Goal: Navigation & Orientation: Find specific page/section

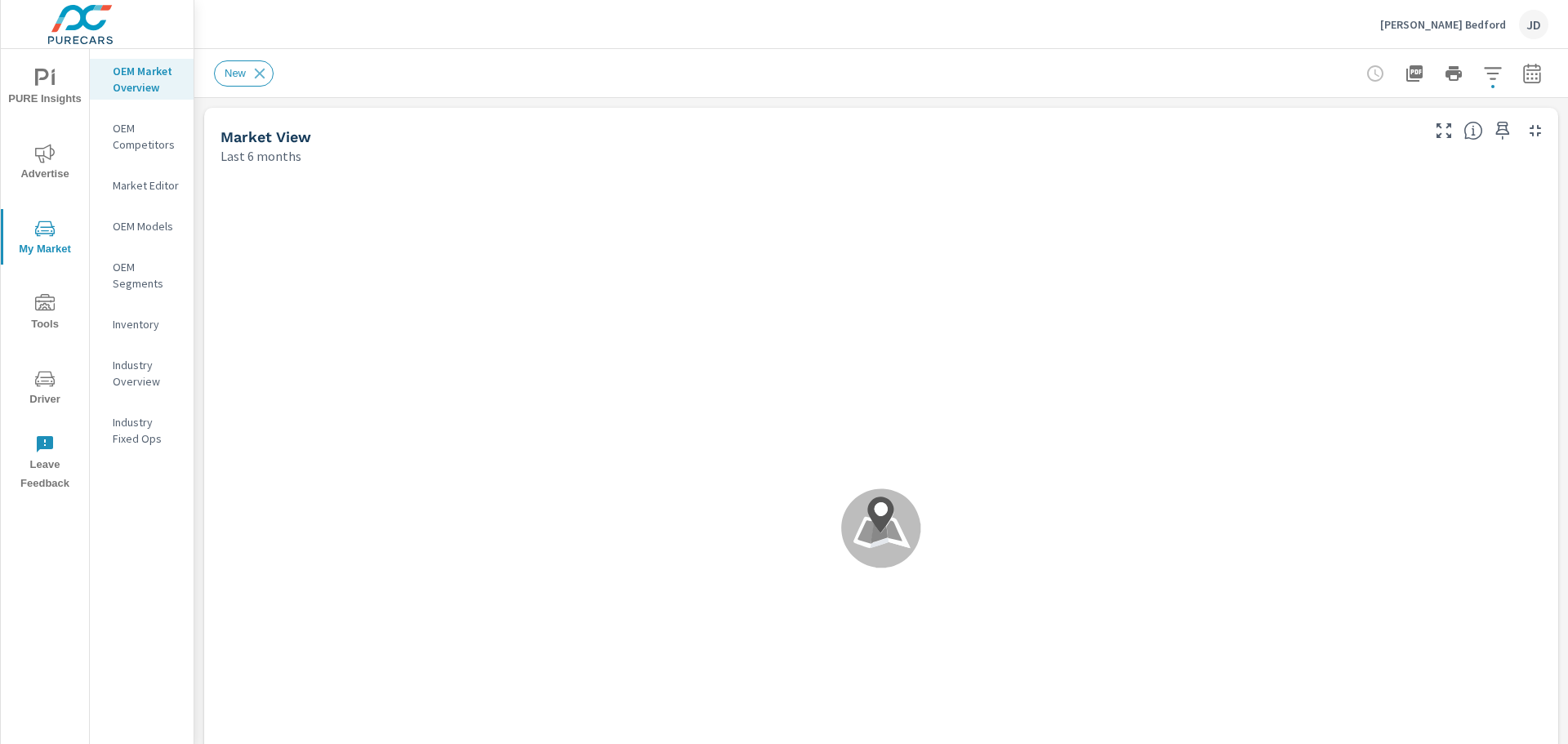
click at [1463, 27] on p "Thomas Subaru Bedford" at bounding box center [1443, 24] width 126 height 15
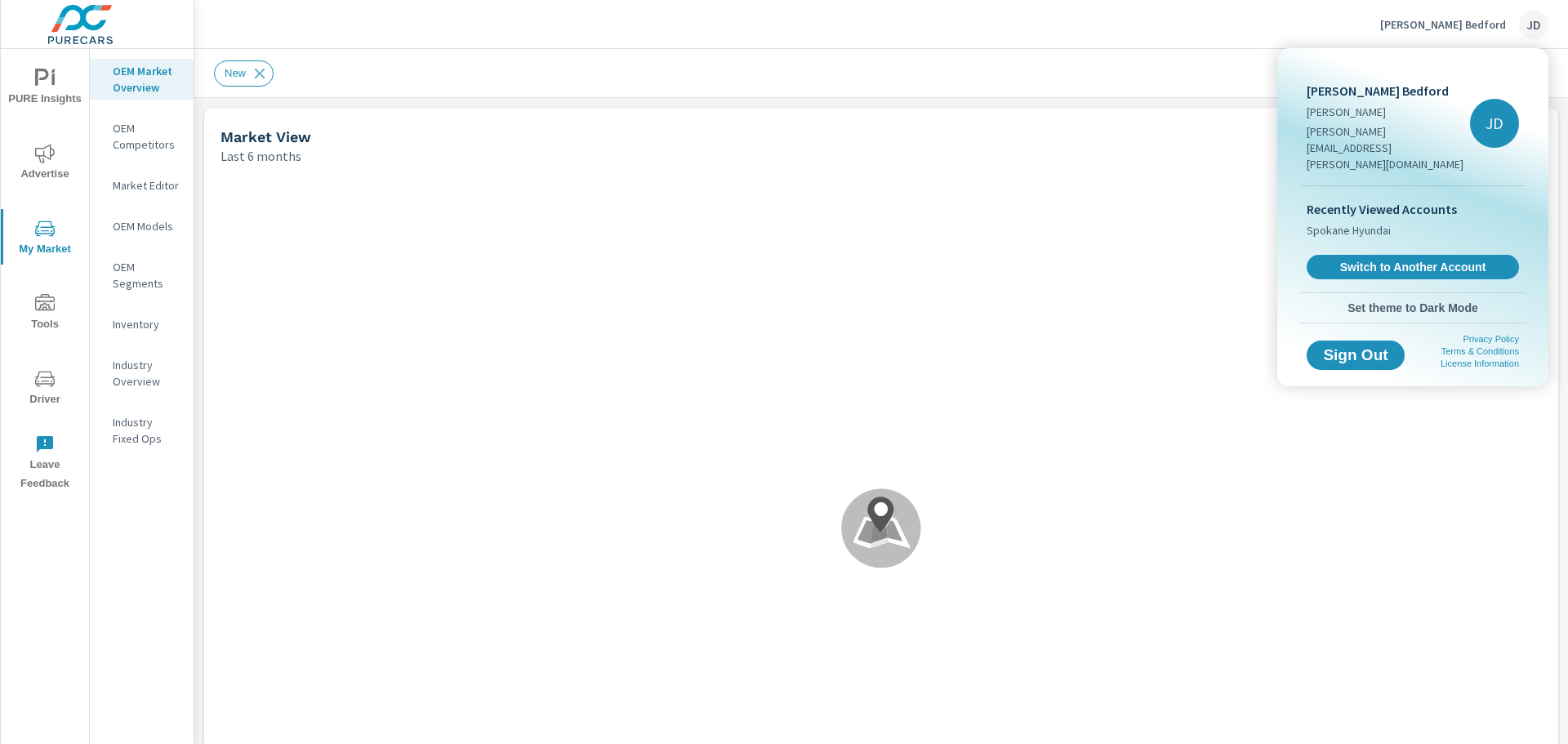
click at [1059, 25] on div at bounding box center [784, 372] width 1568 height 744
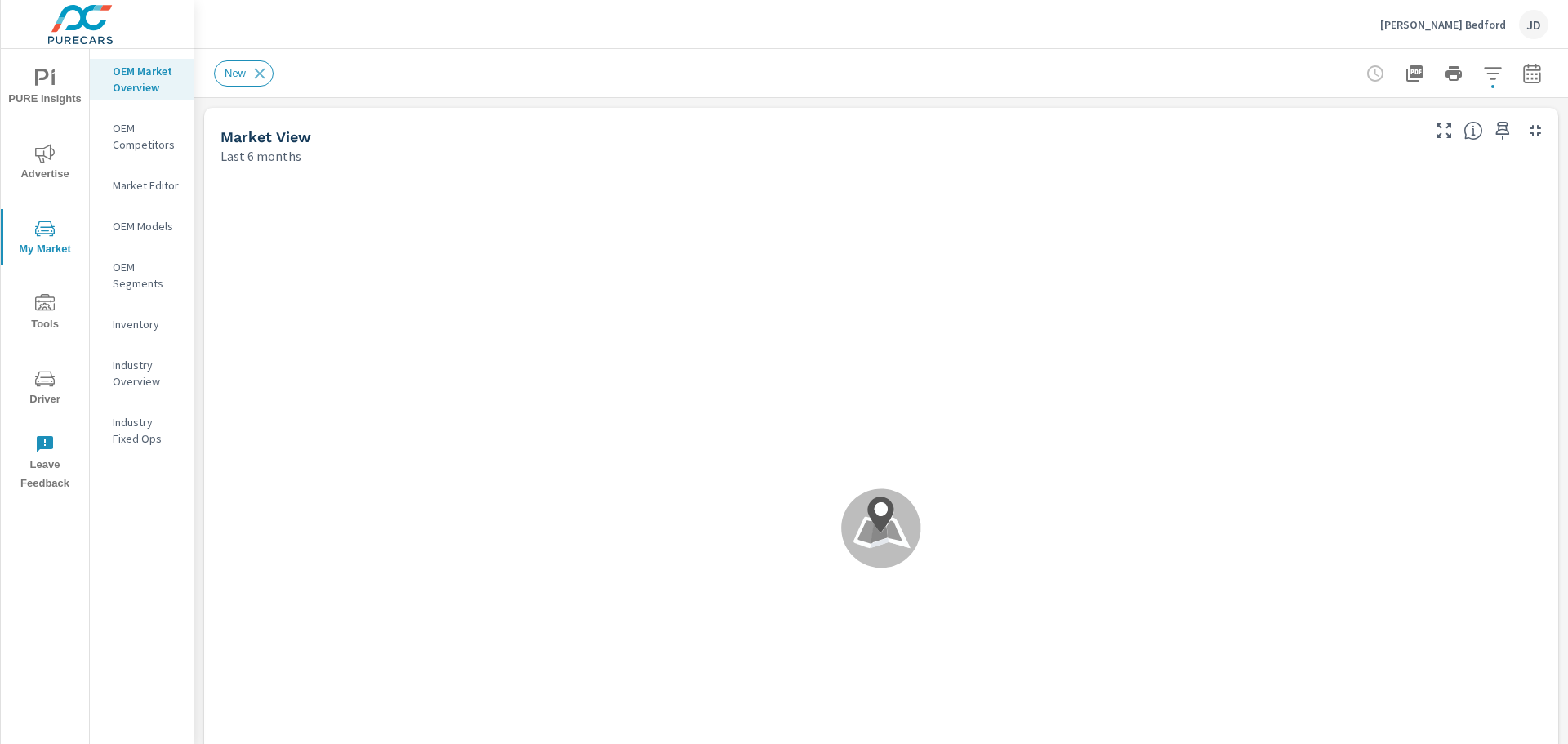
scroll to position [192, 0]
click at [1490, 15] on div "Thomas Subaru Bedford JD" at bounding box center [1464, 24] width 168 height 29
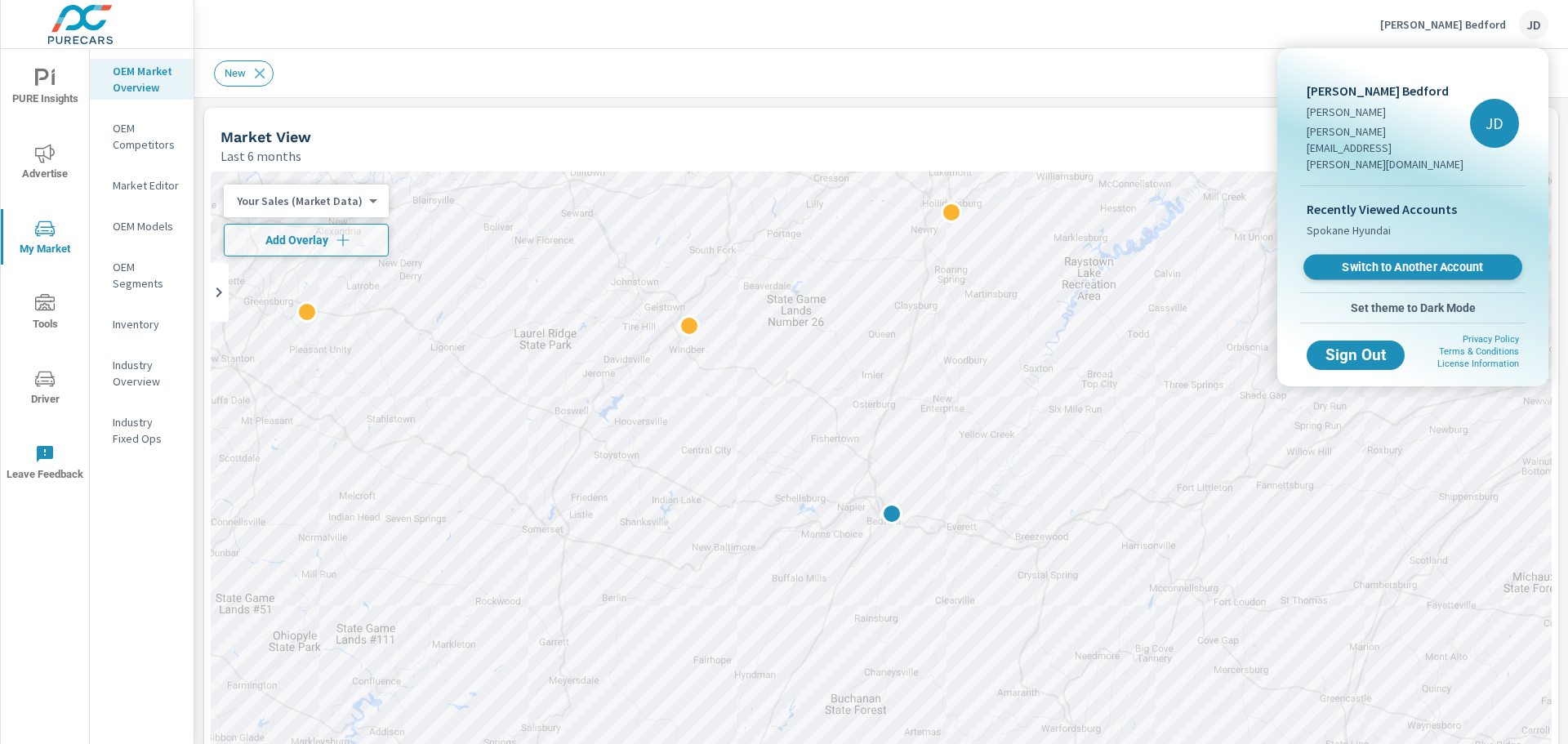
click at [1363, 259] on span "Switch to Another Account" at bounding box center [1412, 267] width 200 height 16
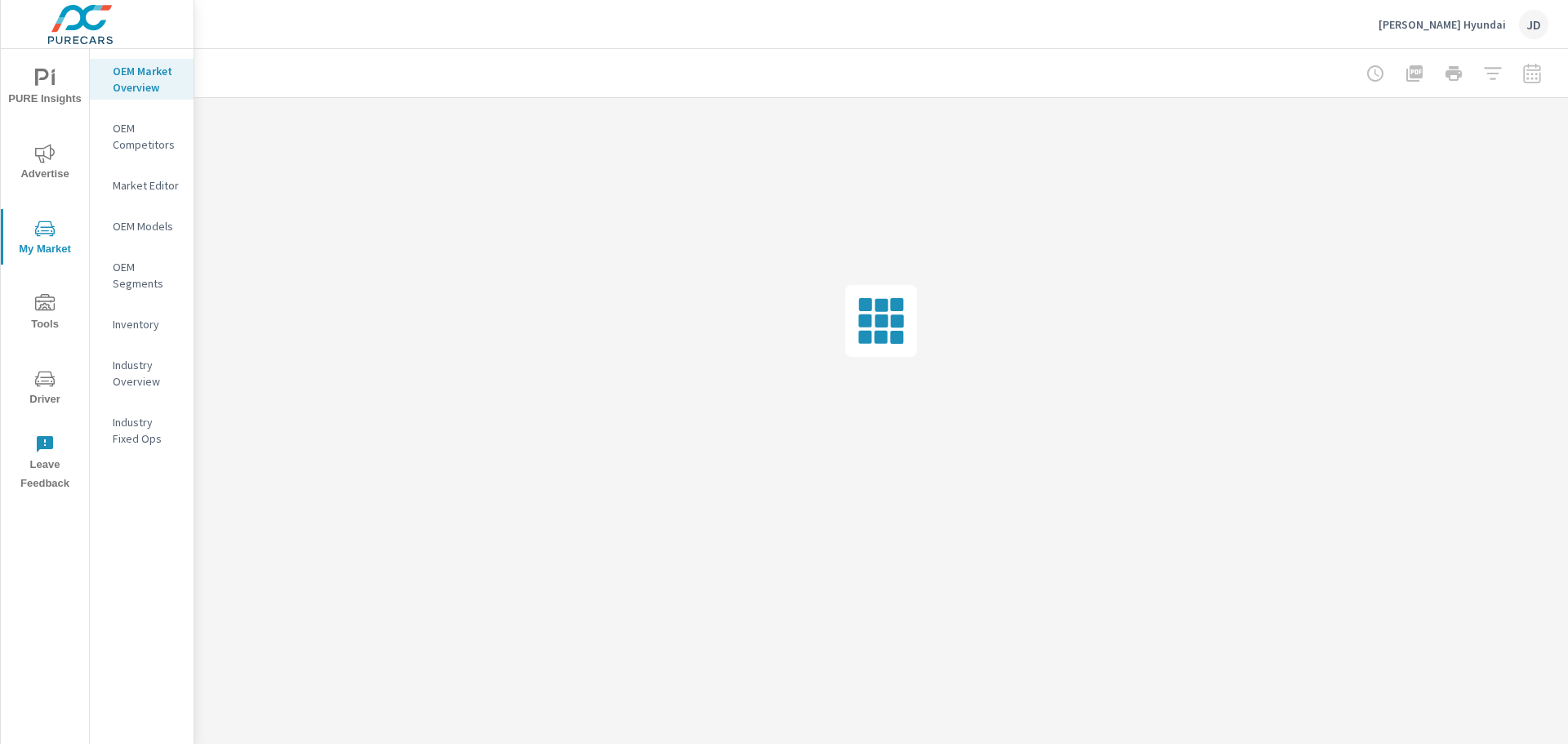
click at [144, 185] on p "Market Editor" at bounding box center [146, 185] width 68 height 17
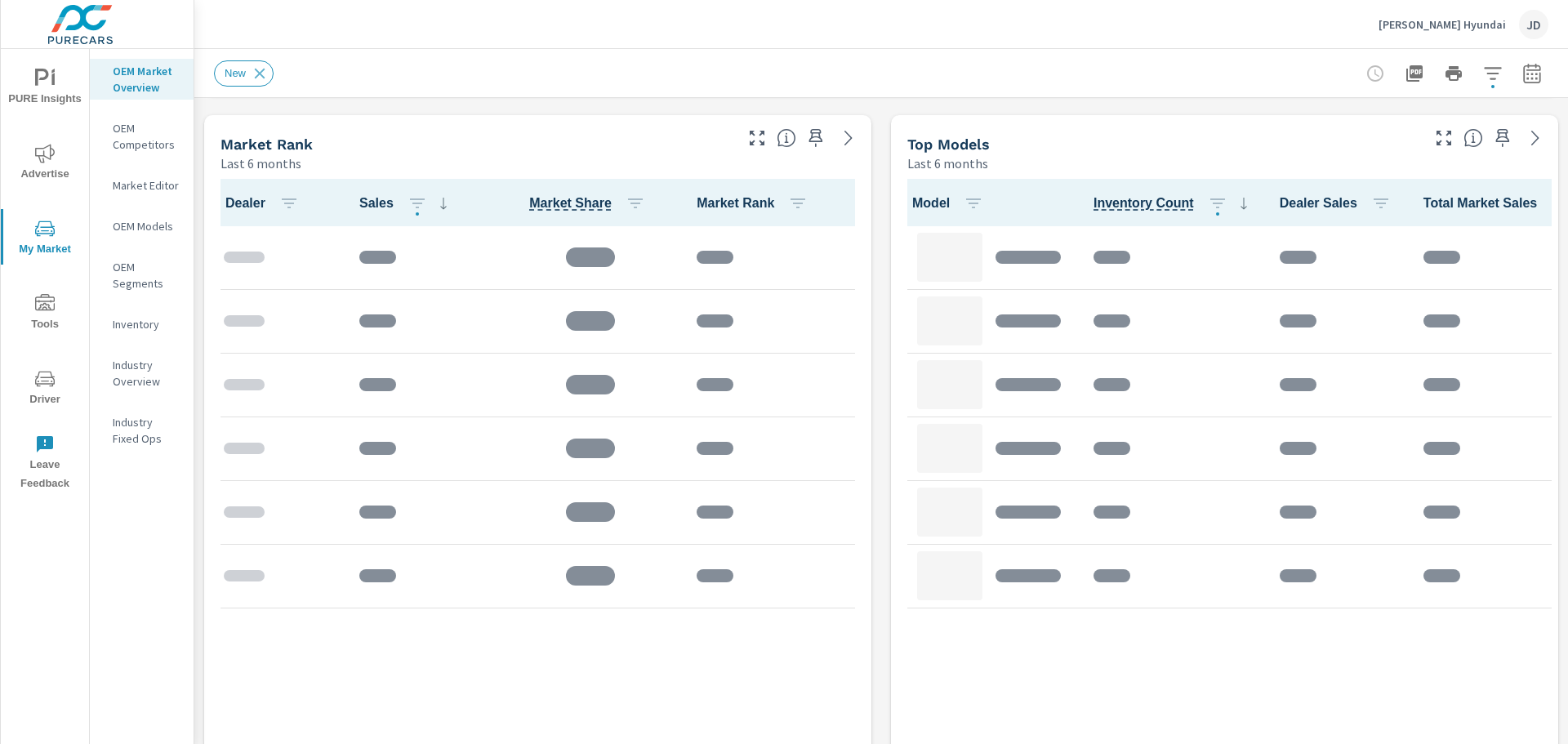
scroll to position [1062, 0]
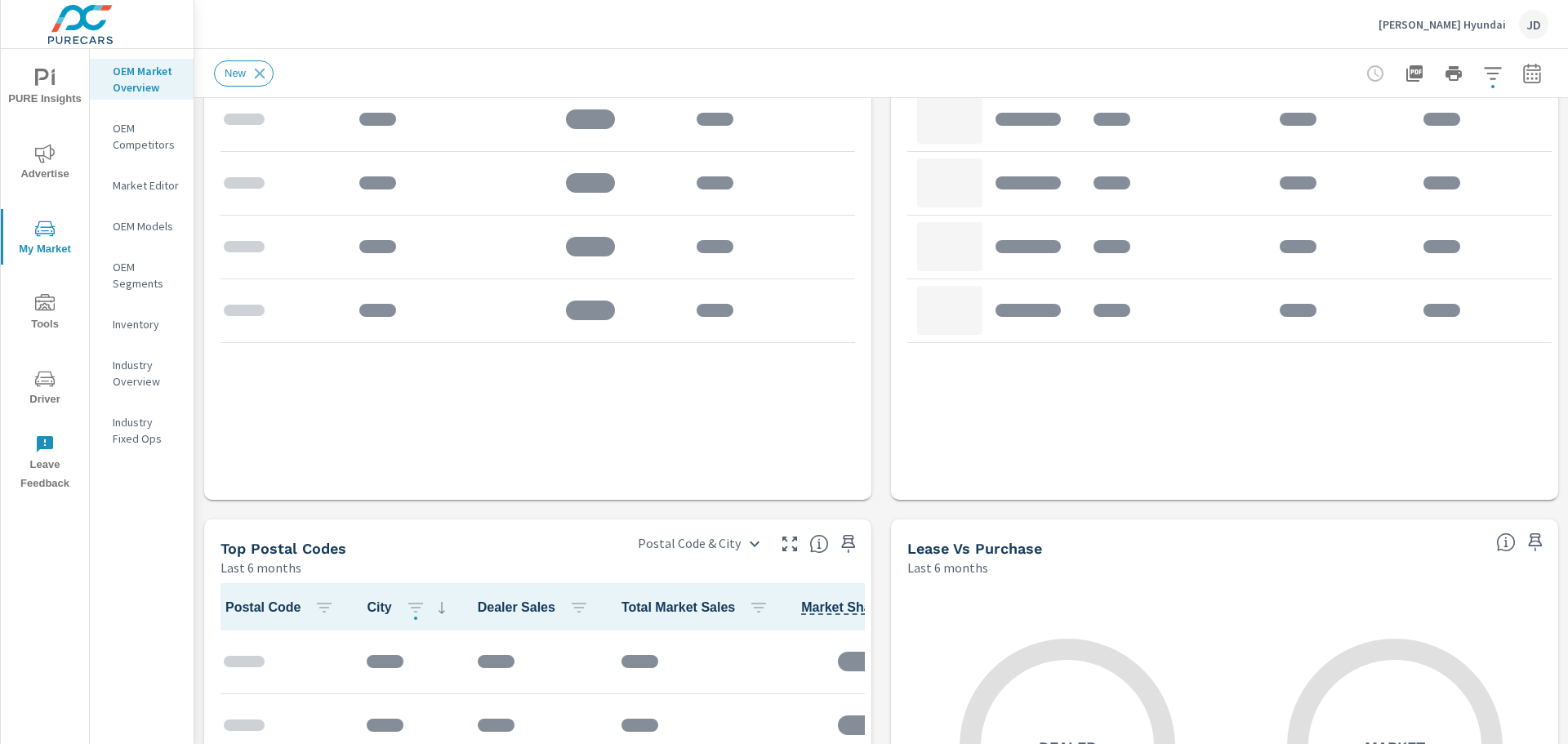
click at [874, 403] on div "Market View Last 6 months .map-bw_svg__st2{fill:#fdfefe}.map-bw_svg__st4{fill:#…" at bounding box center [882, 108] width 1374 height 2144
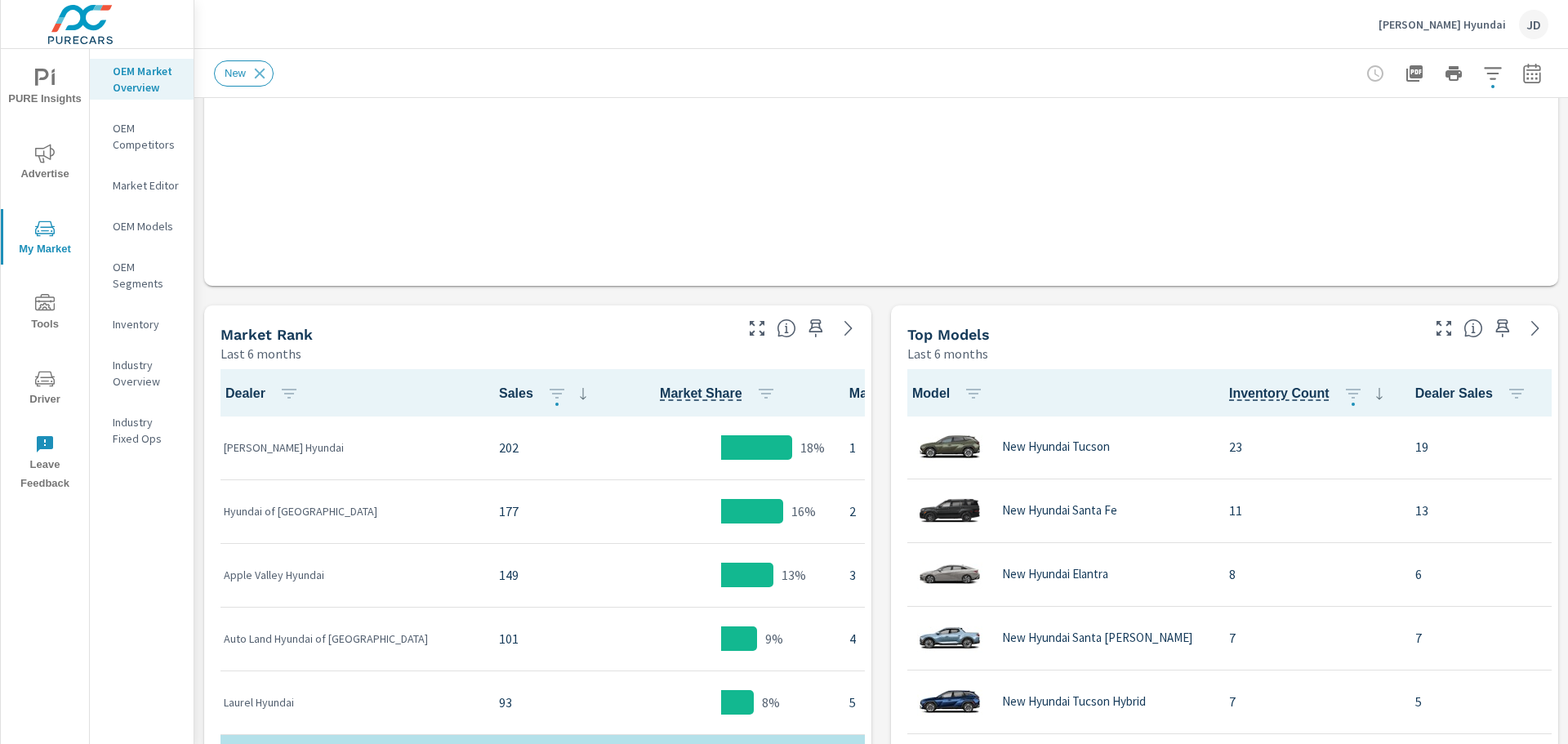
scroll to position [599, 0]
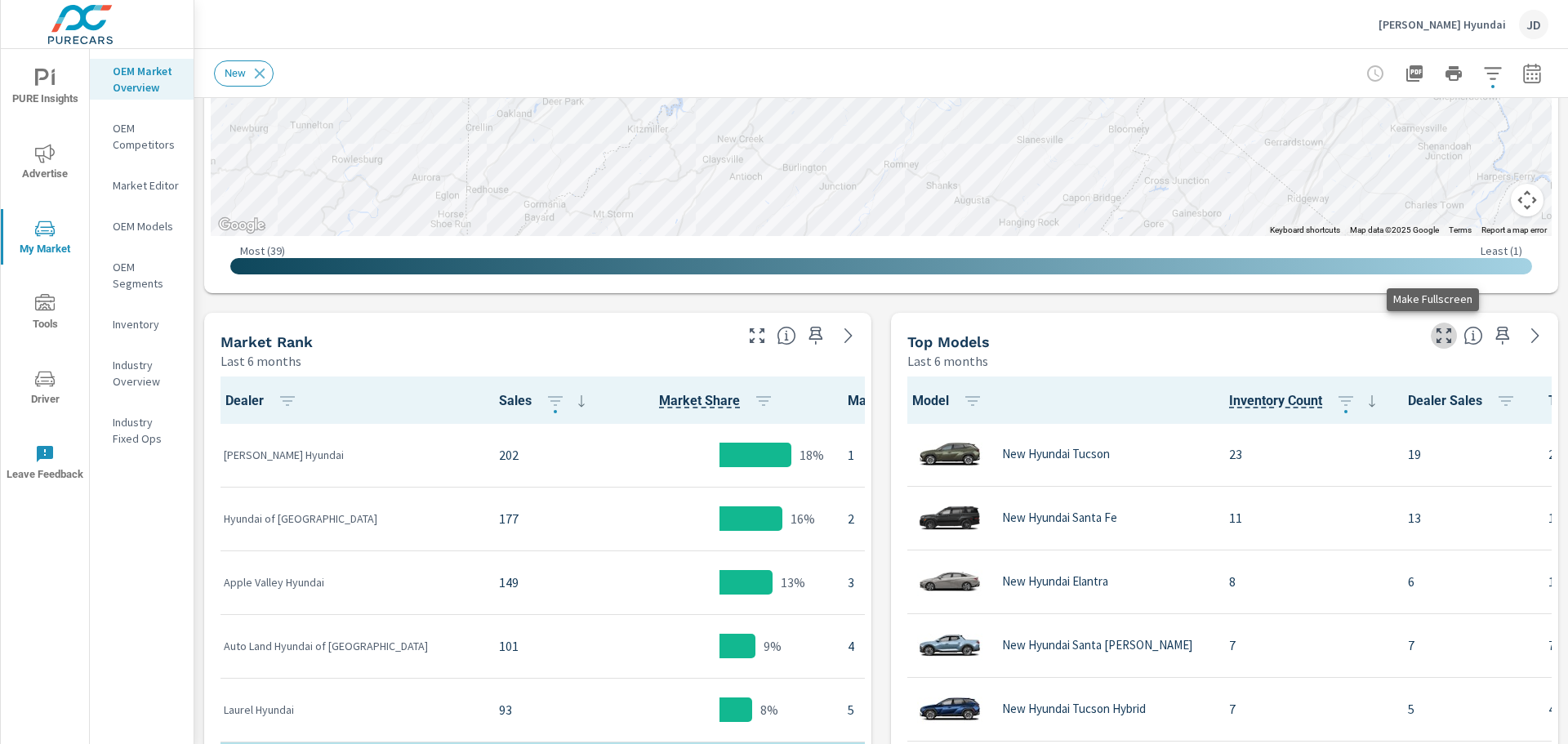
click at [1437, 338] on icon "button" at bounding box center [1444, 336] width 20 height 20
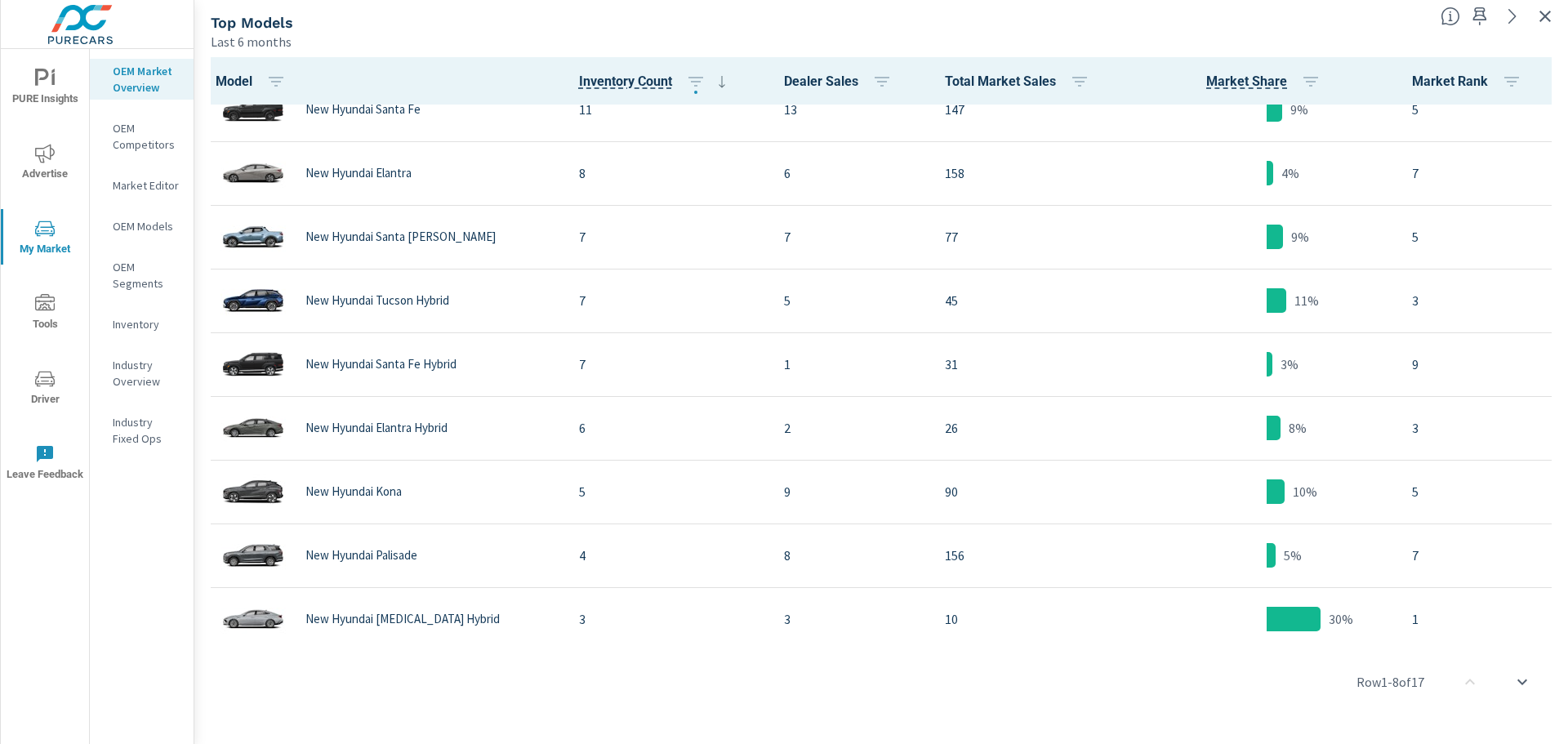
scroll to position [490, 0]
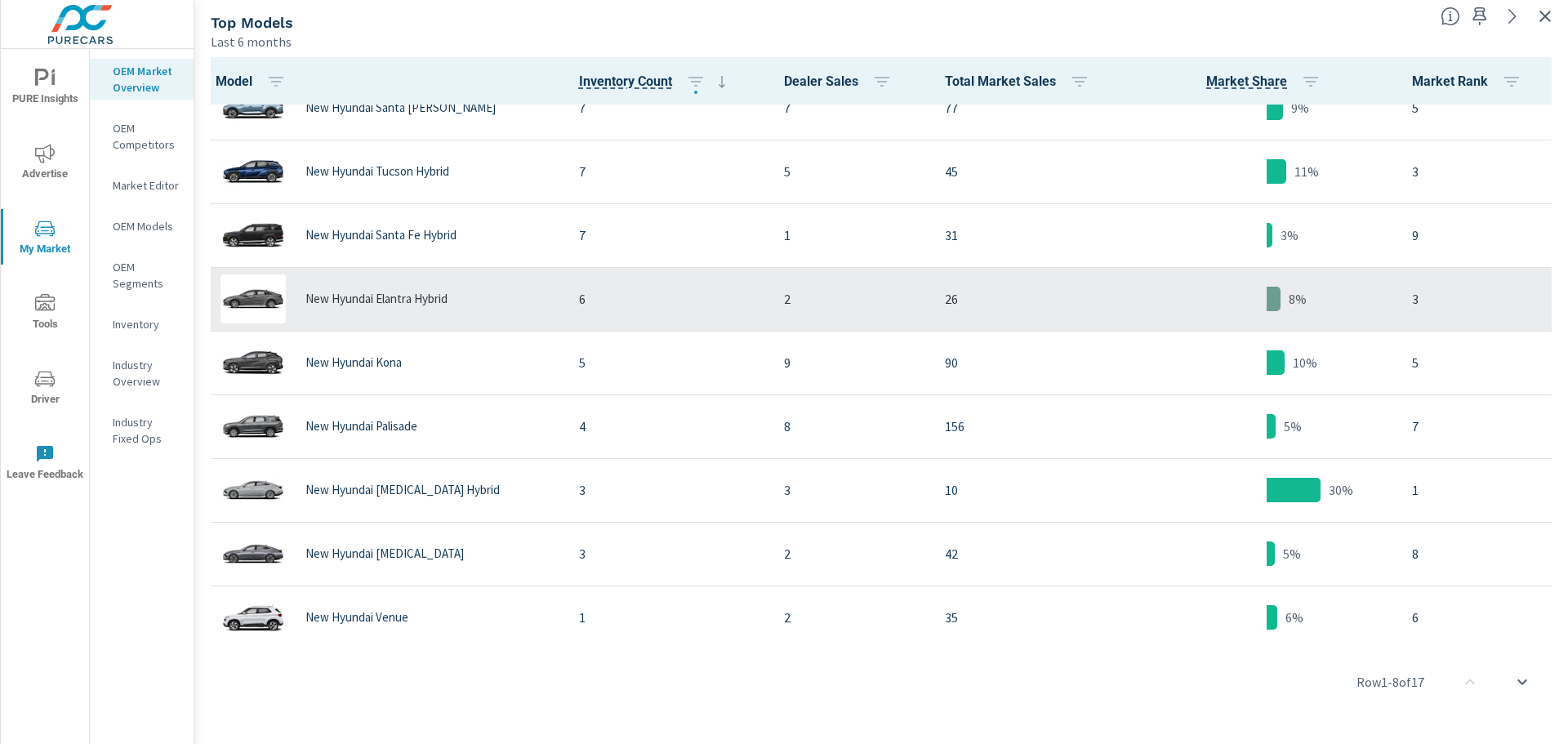
scroll to position [245, 0]
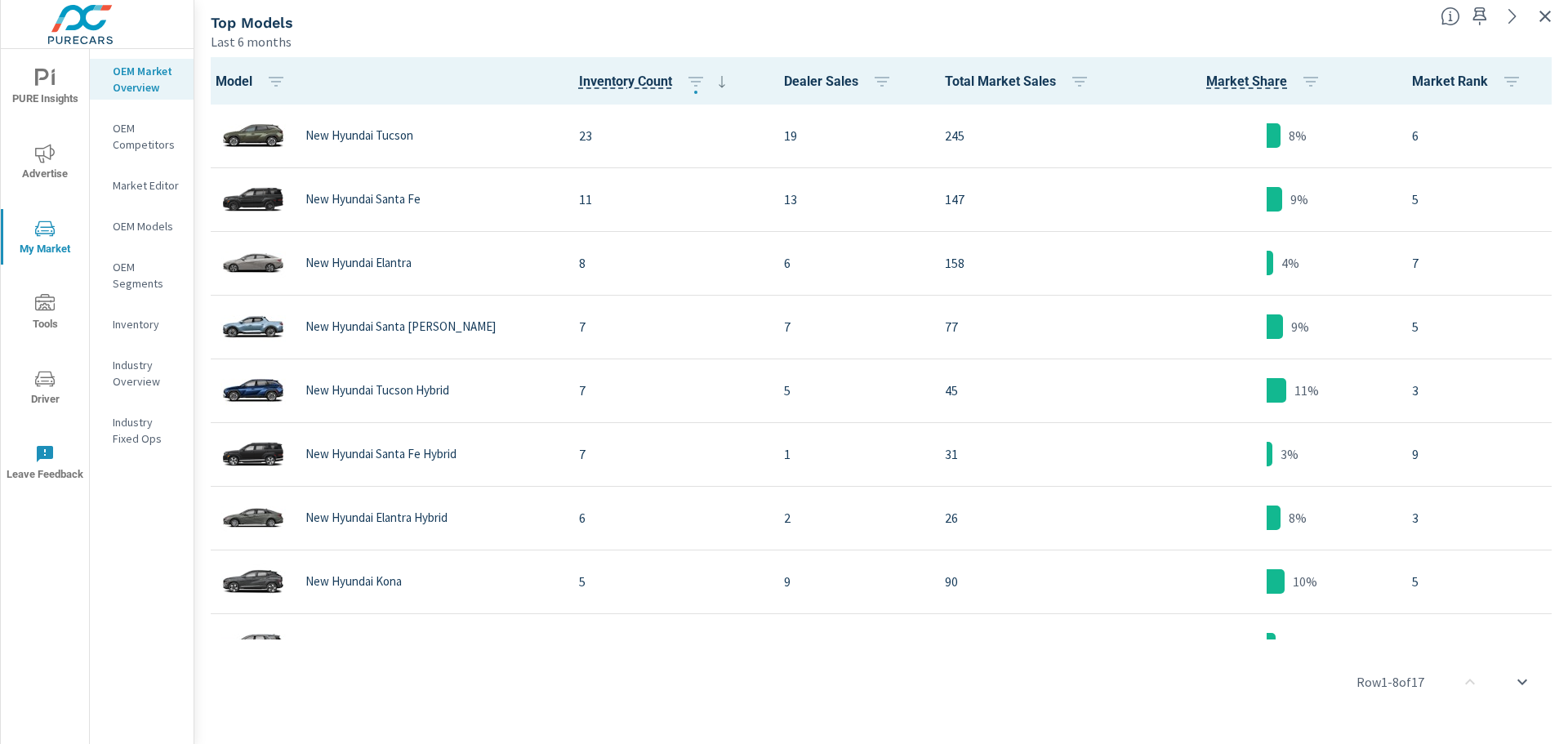
click at [45, 171] on span "Advertise" at bounding box center [45, 163] width 78 height 40
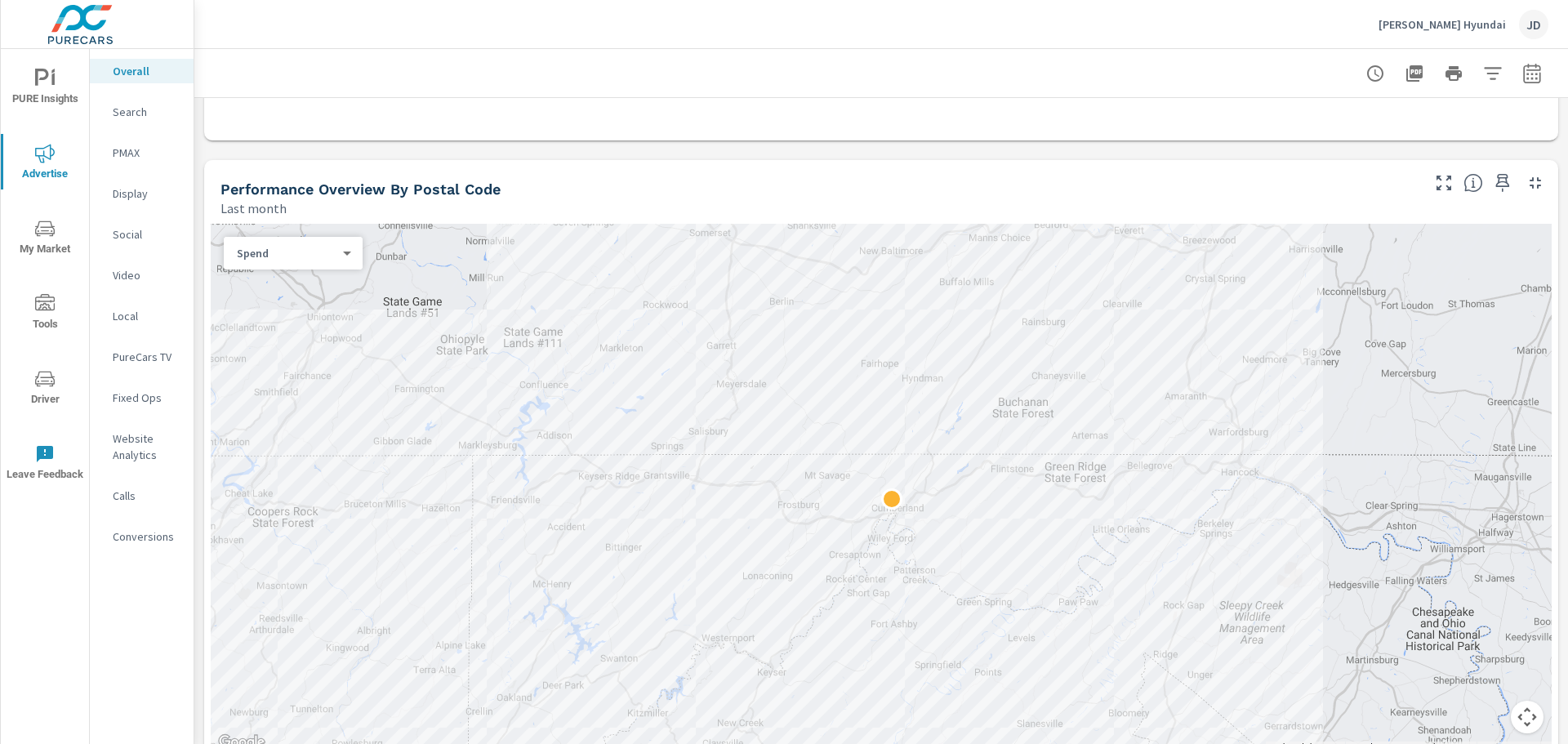
scroll to position [490, 0]
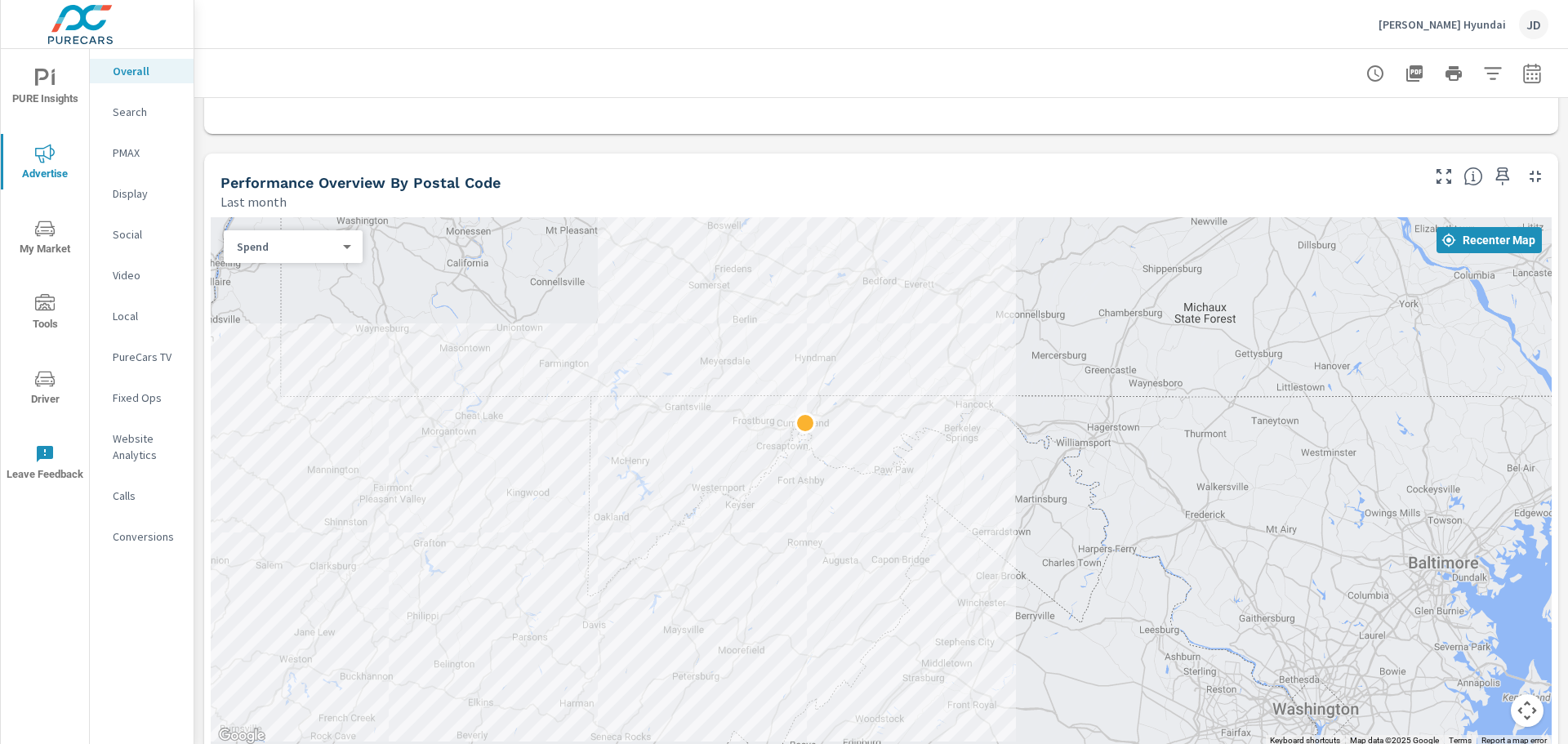
drag, startPoint x: 512, startPoint y: 530, endPoint x: 534, endPoint y: 485, distance: 50.1
click at [534, 485] on div at bounding box center [881, 482] width 1341 height 530
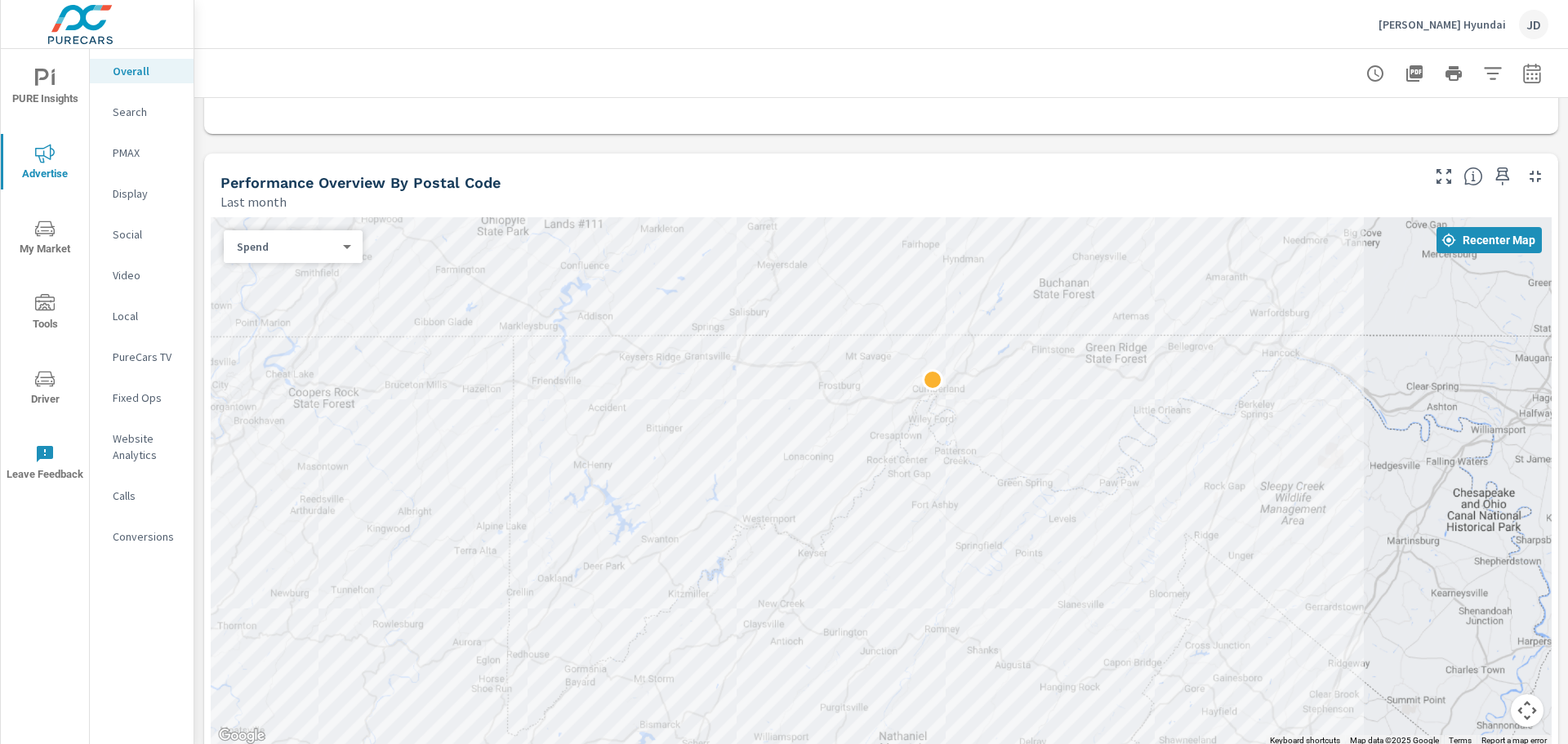
drag, startPoint x: 437, startPoint y: 393, endPoint x: 376, endPoint y: 414, distance: 64.5
click at [376, 414] on div at bounding box center [881, 482] width 1341 height 530
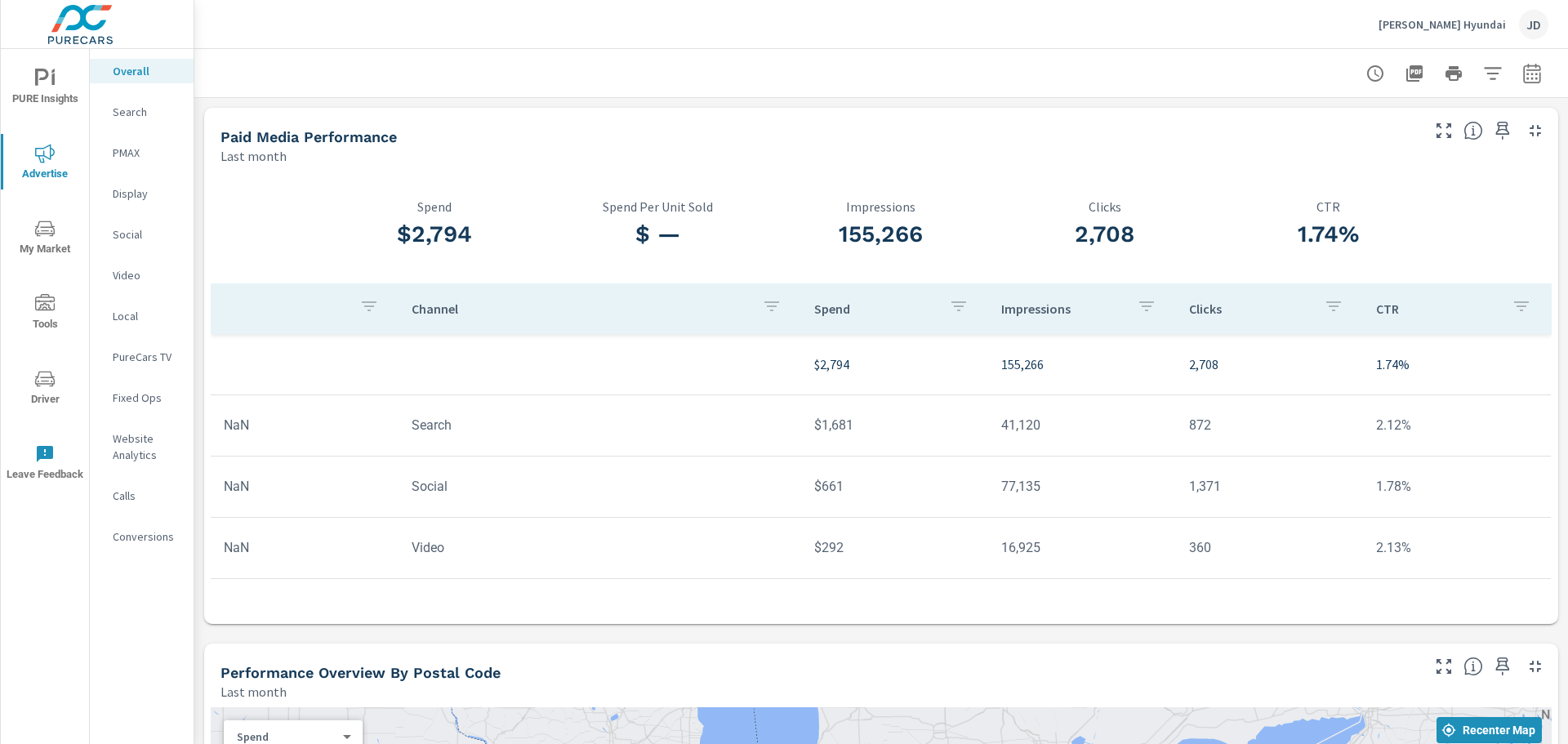
click at [121, 447] on p "Website Analytics" at bounding box center [146, 446] width 68 height 32
